Goal: Go to known website: Access a specific website the user already knows

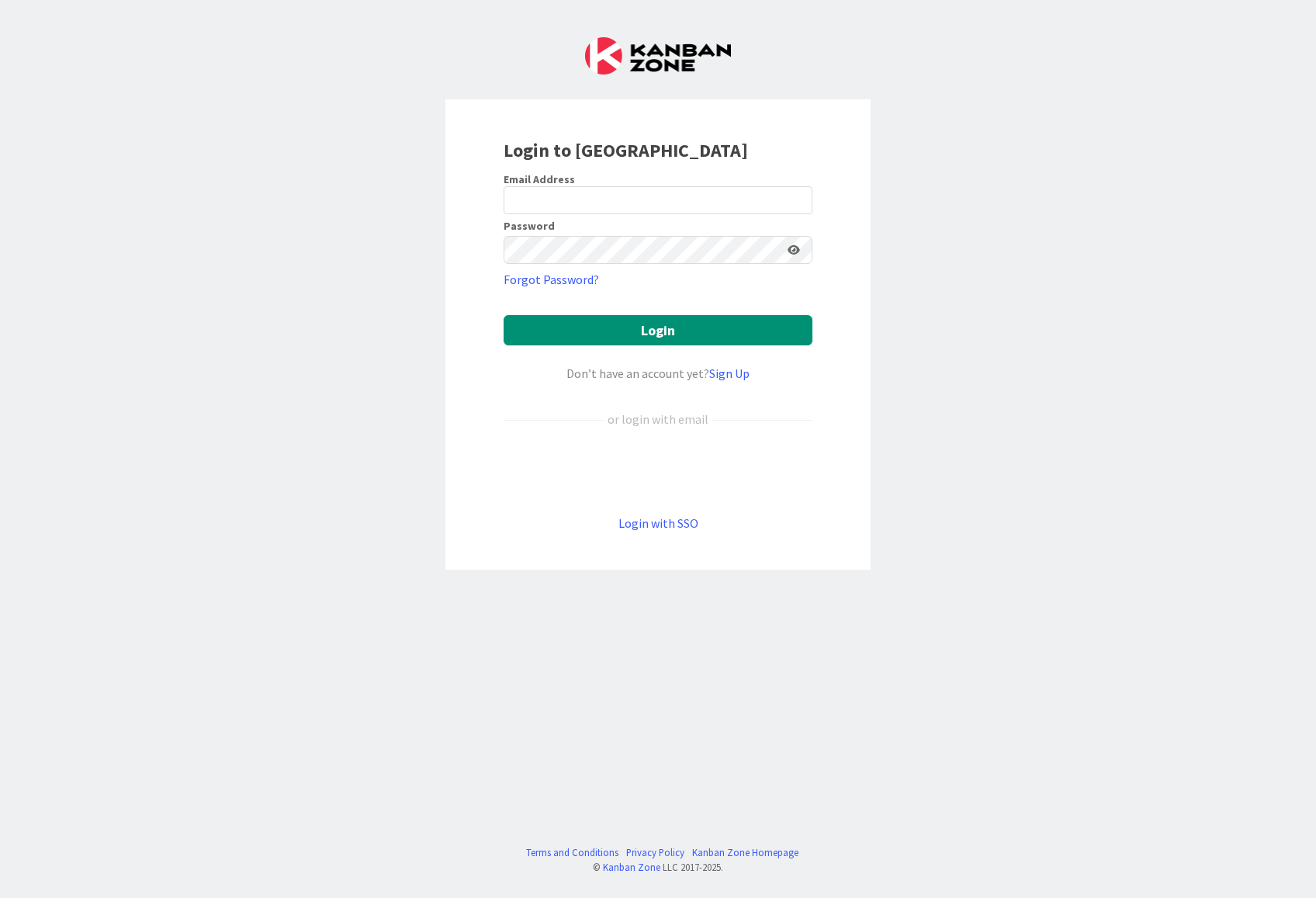
click at [589, 188] on input "email" at bounding box center [658, 200] width 309 height 28
click at [539, 200] on input "email" at bounding box center [658, 200] width 309 height 28
paste input "joana.r.antunes@igfej.mj.pt"
type input "joana.r.antunes@igfej.mj.pt"
click at [436, 258] on div "Login to Kanban Zone Email Address joana.r.antunes@igfej.mj.pt Password Forgot …" at bounding box center [658, 449] width 1316 height 898
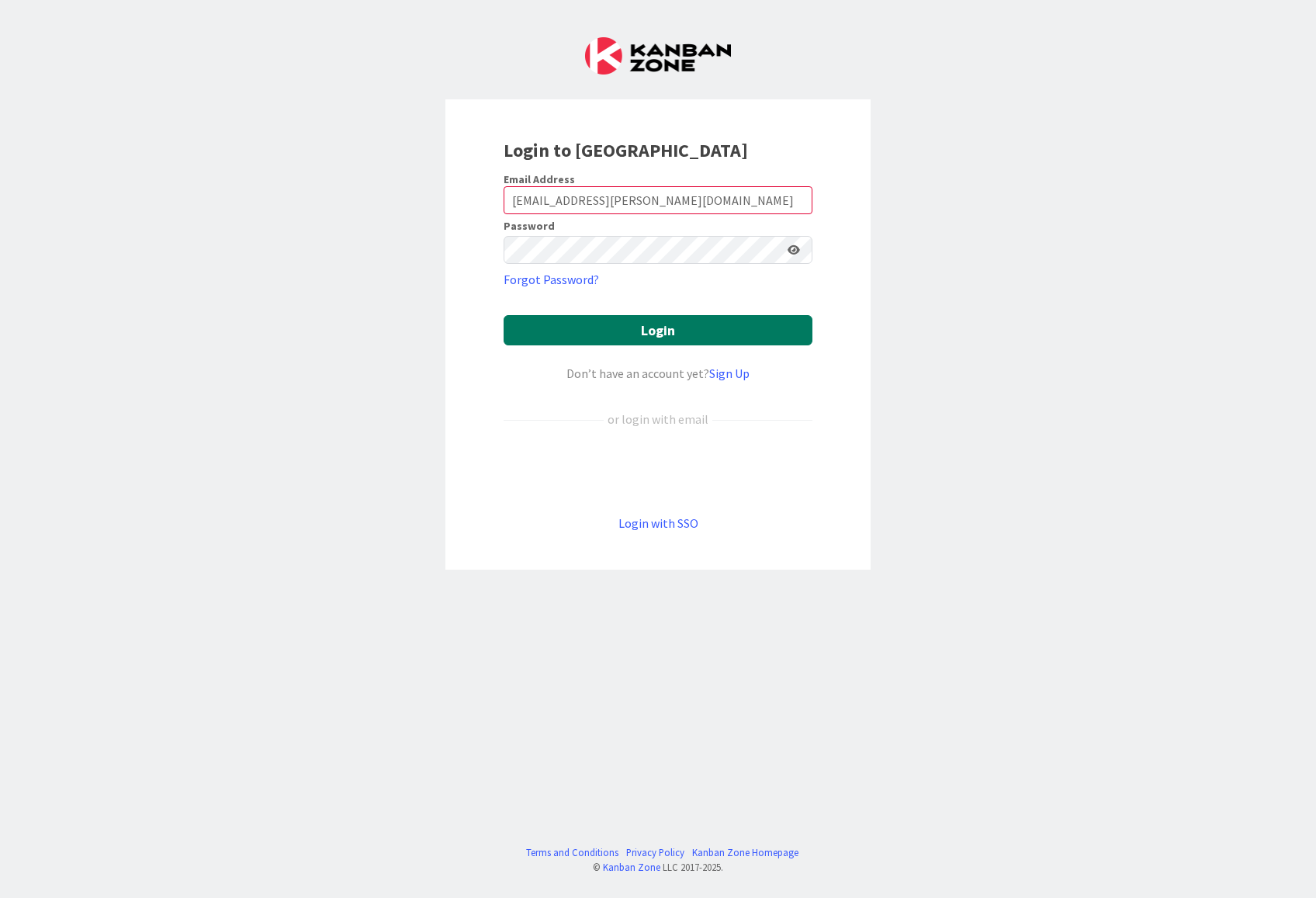
click at [639, 334] on button "Login" at bounding box center [658, 330] width 309 height 30
click at [1063, 400] on div "Login to Kanban Zone Email Address joana.r.antunes@igfej.mj.pt Password Forgot …" at bounding box center [658, 449] width 1316 height 898
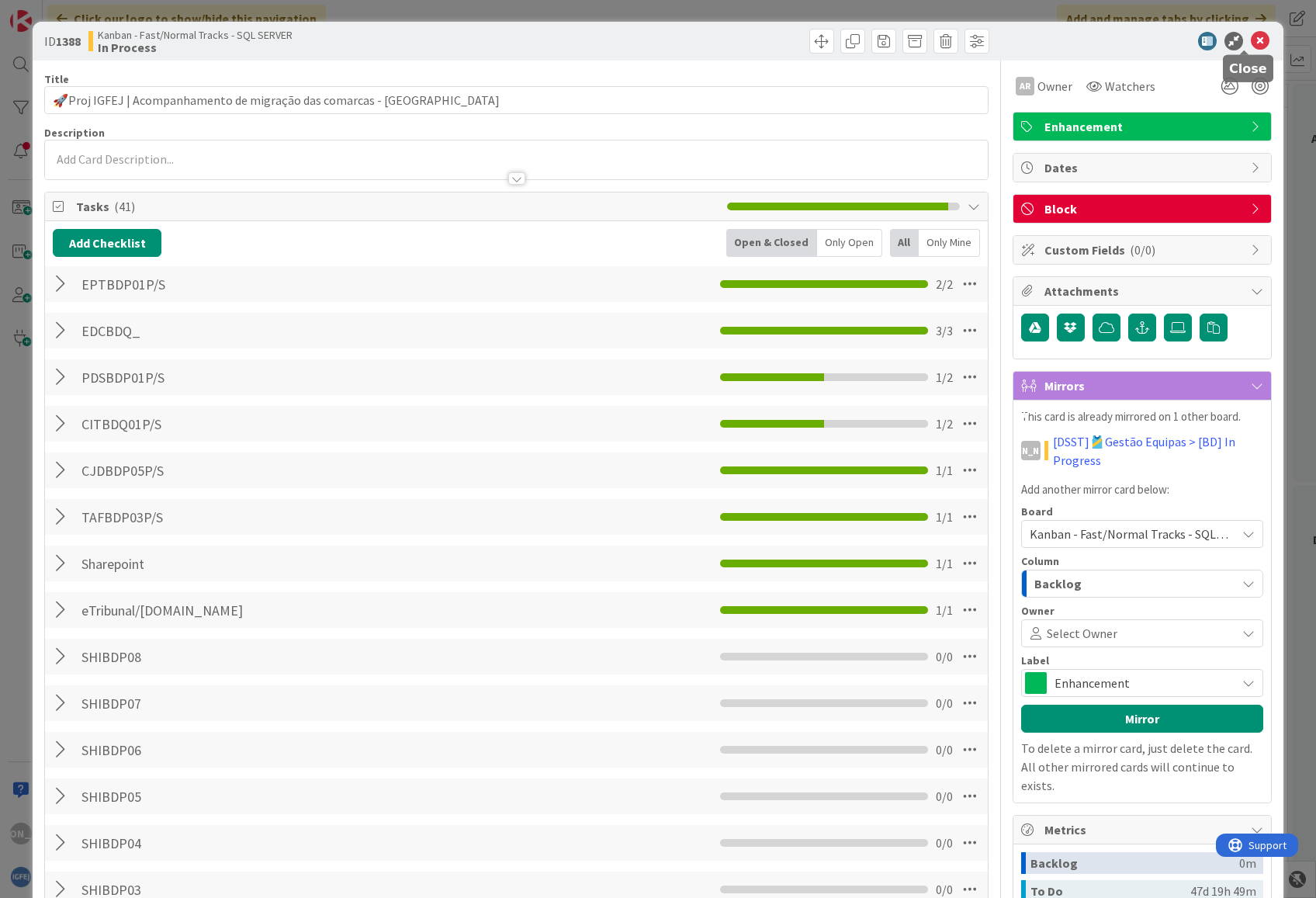
click at [1251, 45] on icon at bounding box center [1260, 41] width 18 height 18
